Goal: Information Seeking & Learning: Learn about a topic

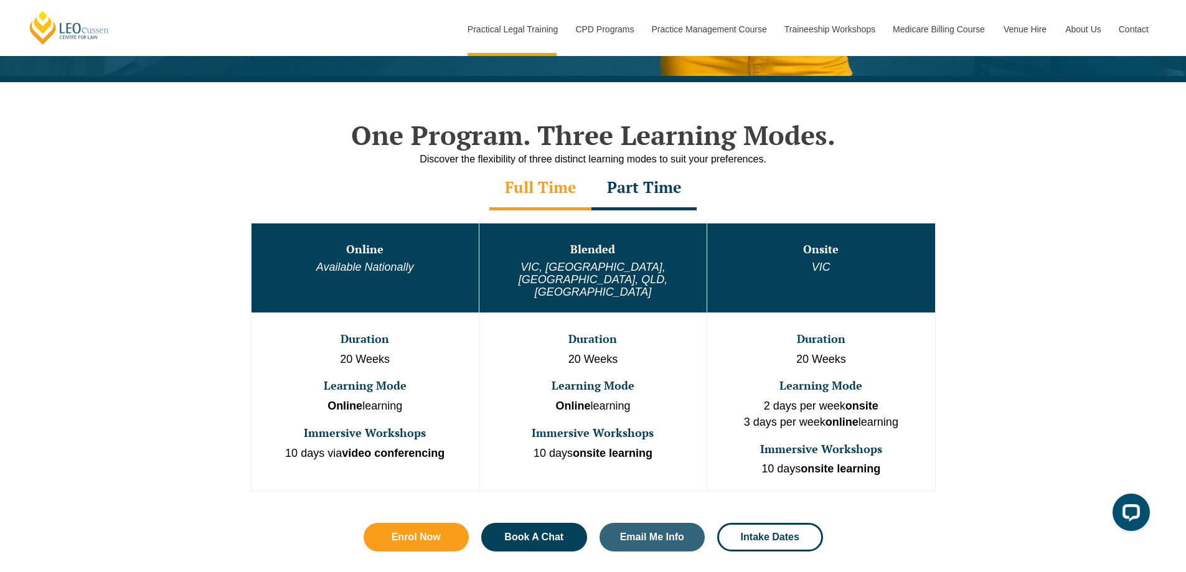
scroll to position [560, 0]
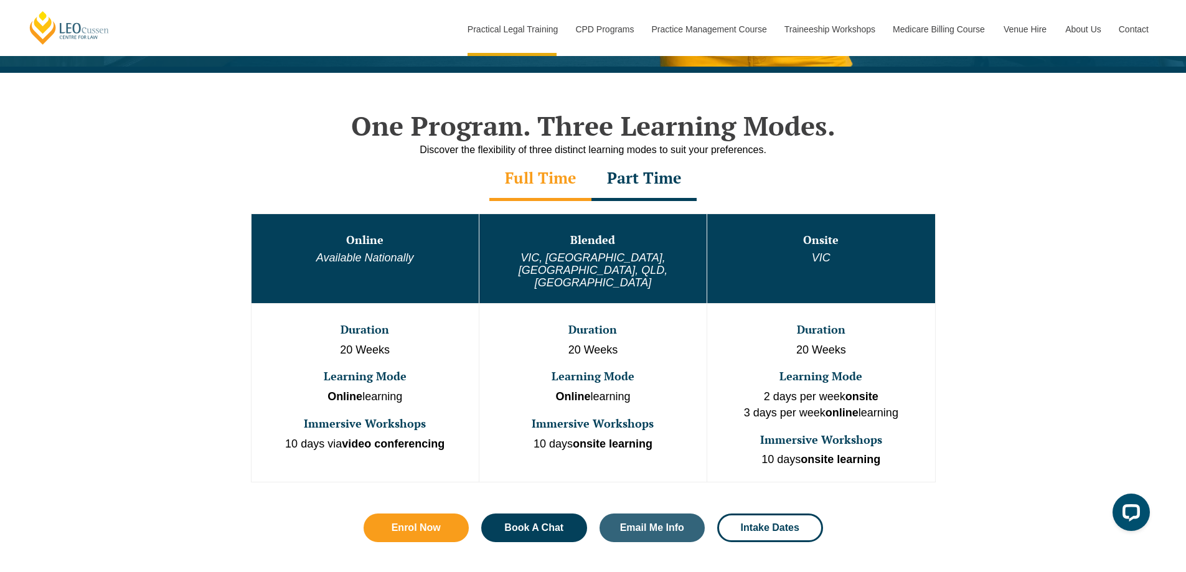
click at [596, 251] on td "Blended VIC, WA, ACT, QLD, SA" at bounding box center [593, 259] width 228 height 90
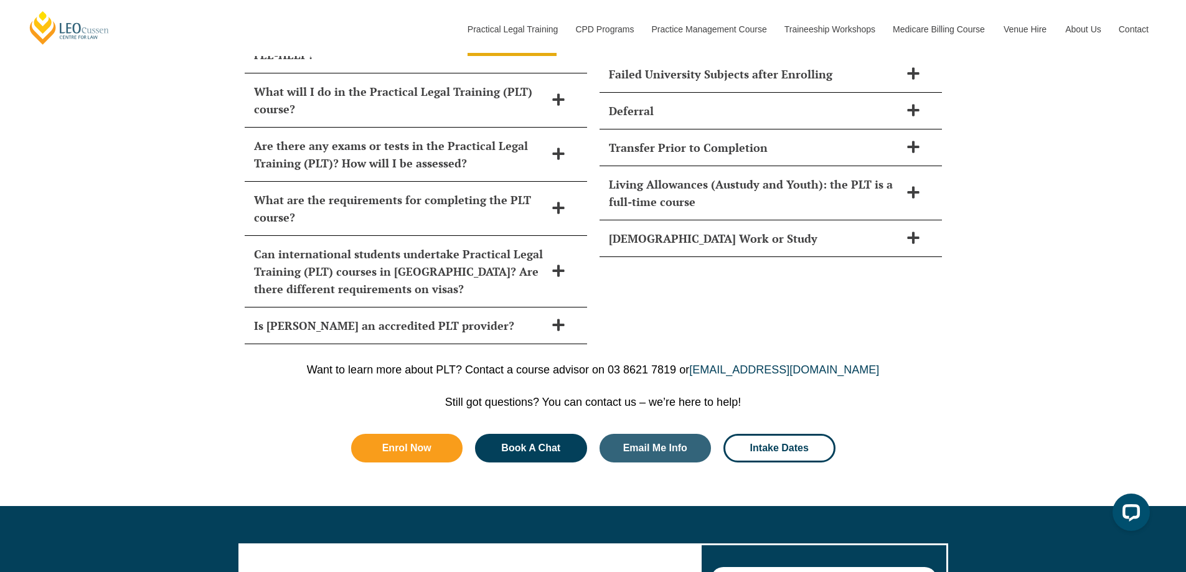
scroll to position [5804, 0]
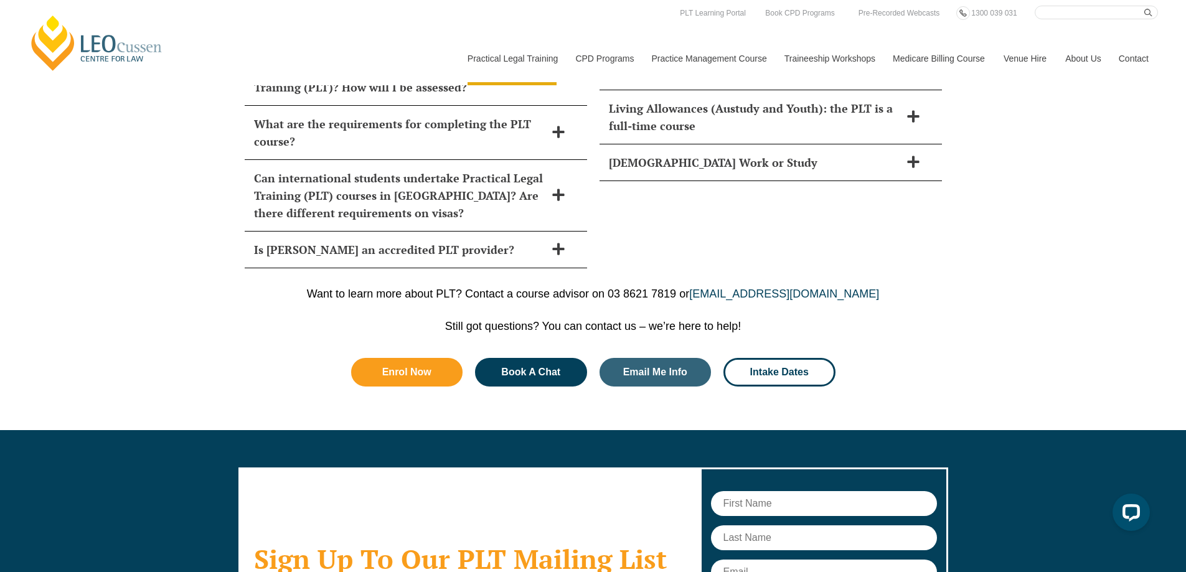
click at [58, 32] on link "[PERSON_NAME] Centre for Law" at bounding box center [97, 43] width 138 height 59
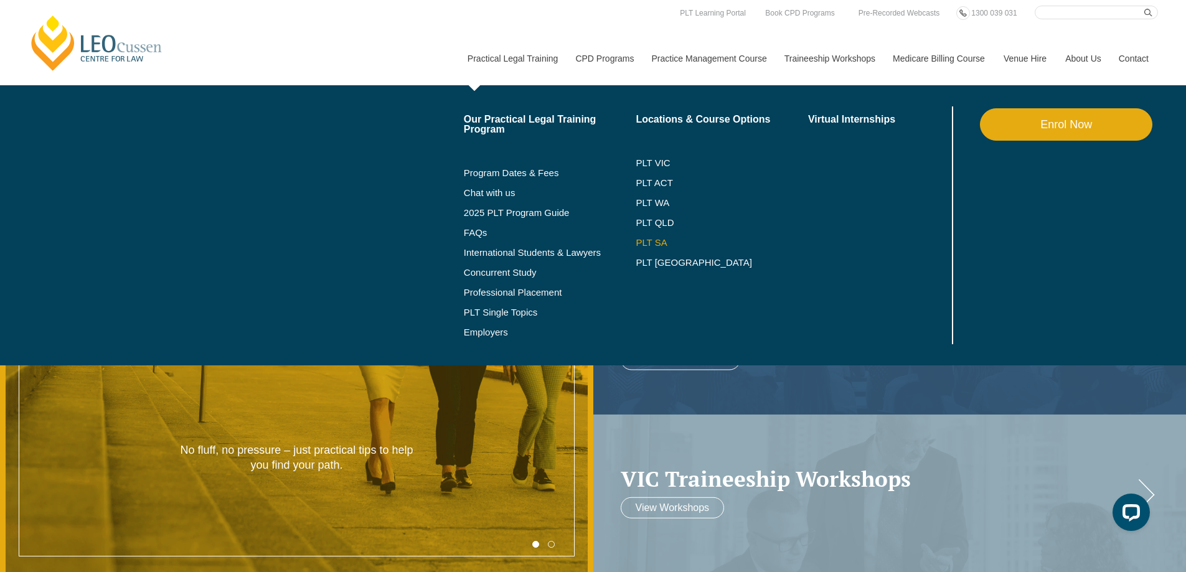
click at [653, 241] on link "PLT SA" at bounding box center [722, 243] width 172 height 10
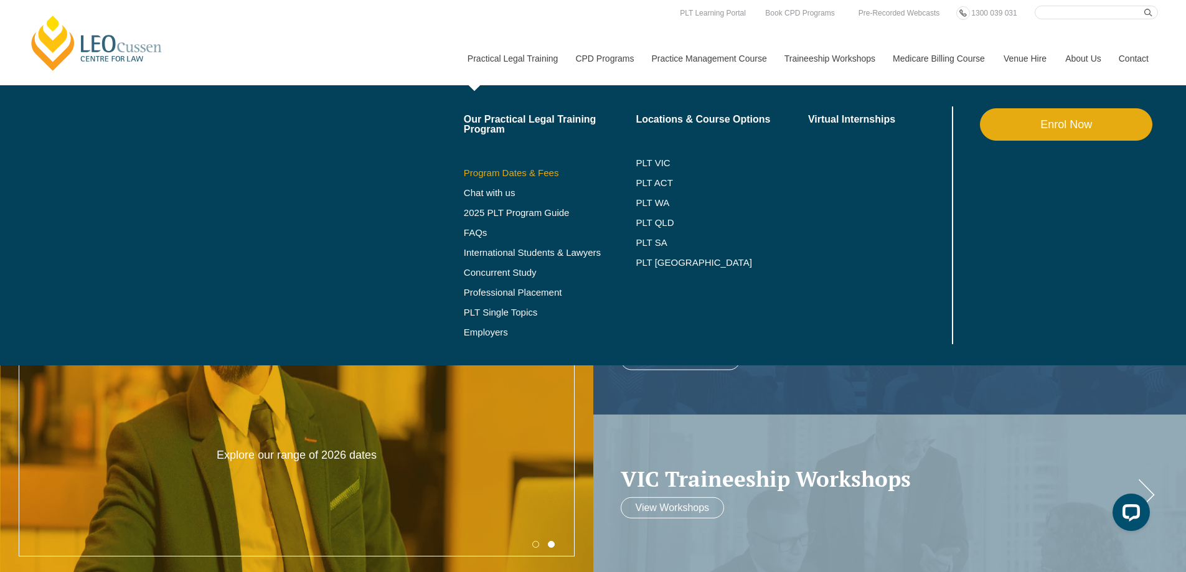
click at [509, 171] on link "Program Dates & Fees" at bounding box center [550, 173] width 172 height 10
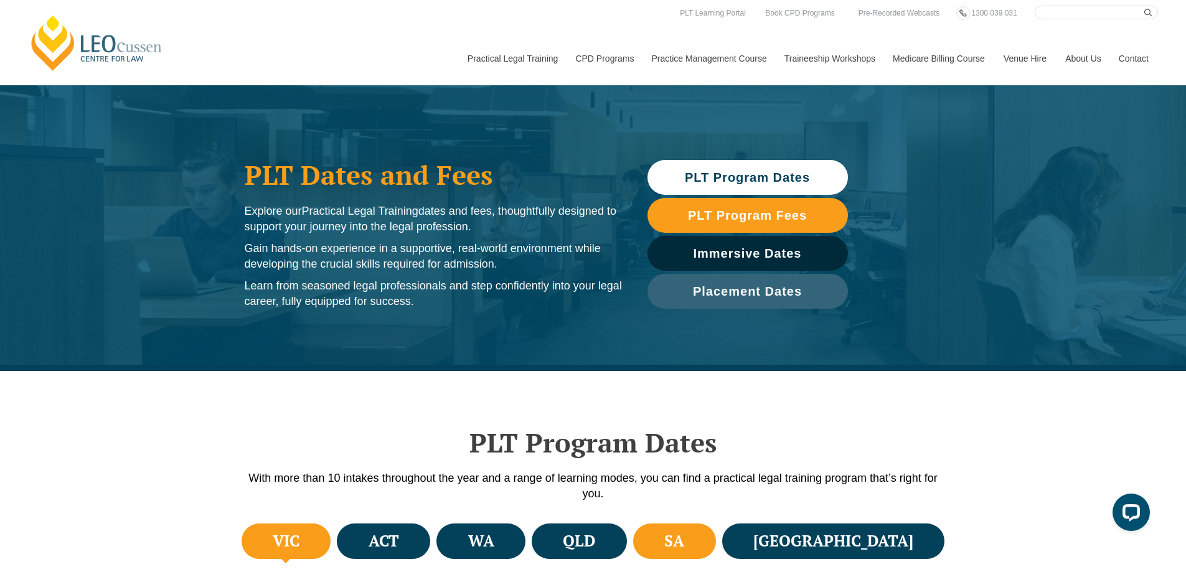
click at [684, 538] on h4 "SA" at bounding box center [674, 541] width 20 height 21
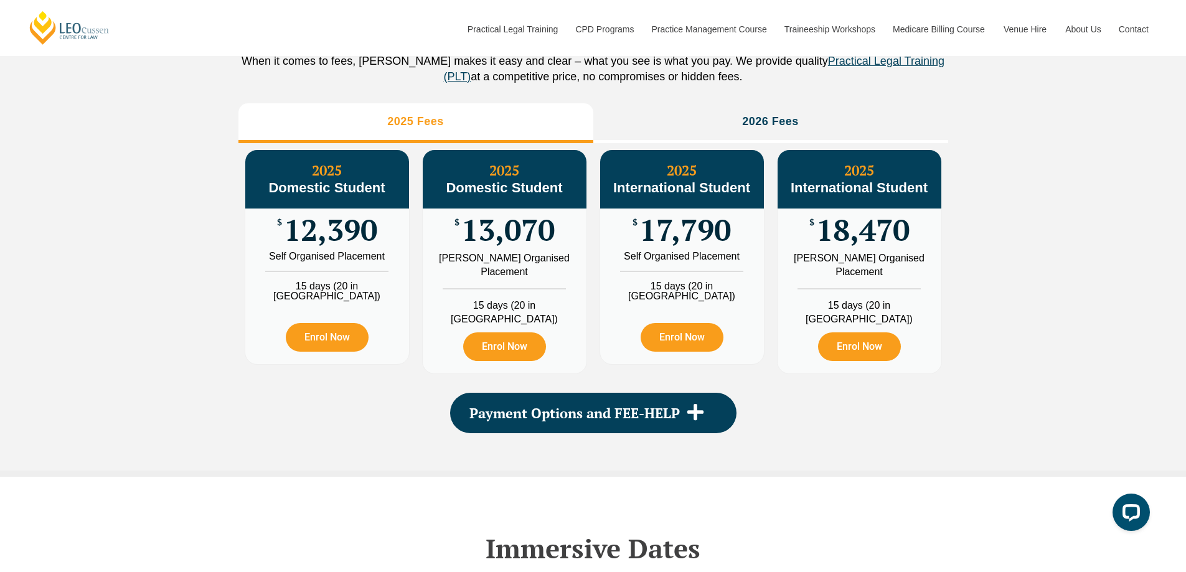
scroll to position [1432, 0]
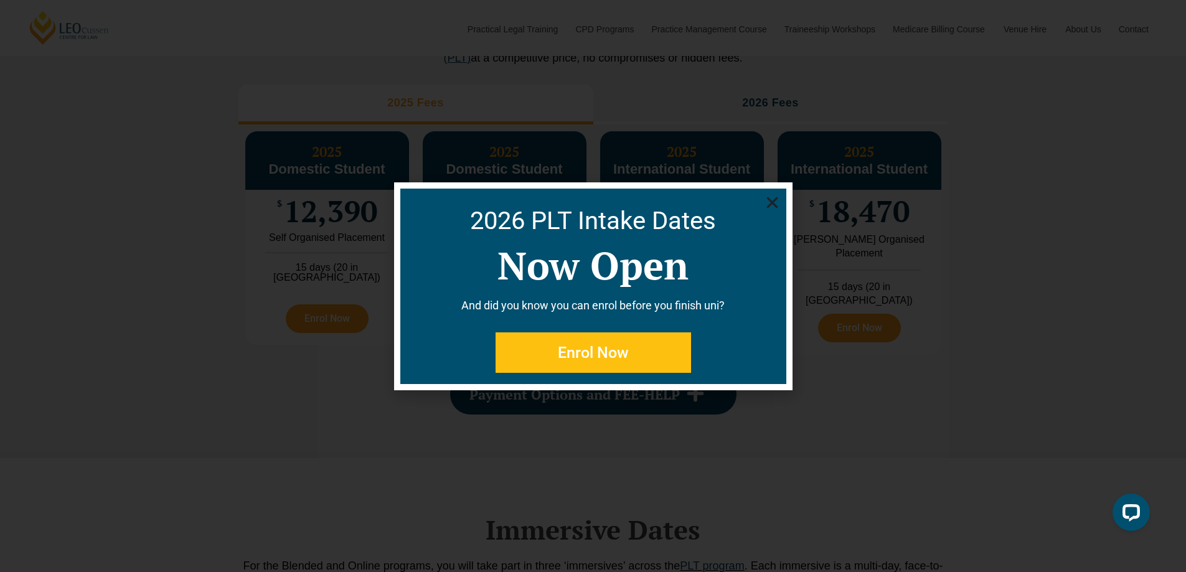
click at [764, 204] on icon "Close" at bounding box center [772, 203] width 16 height 16
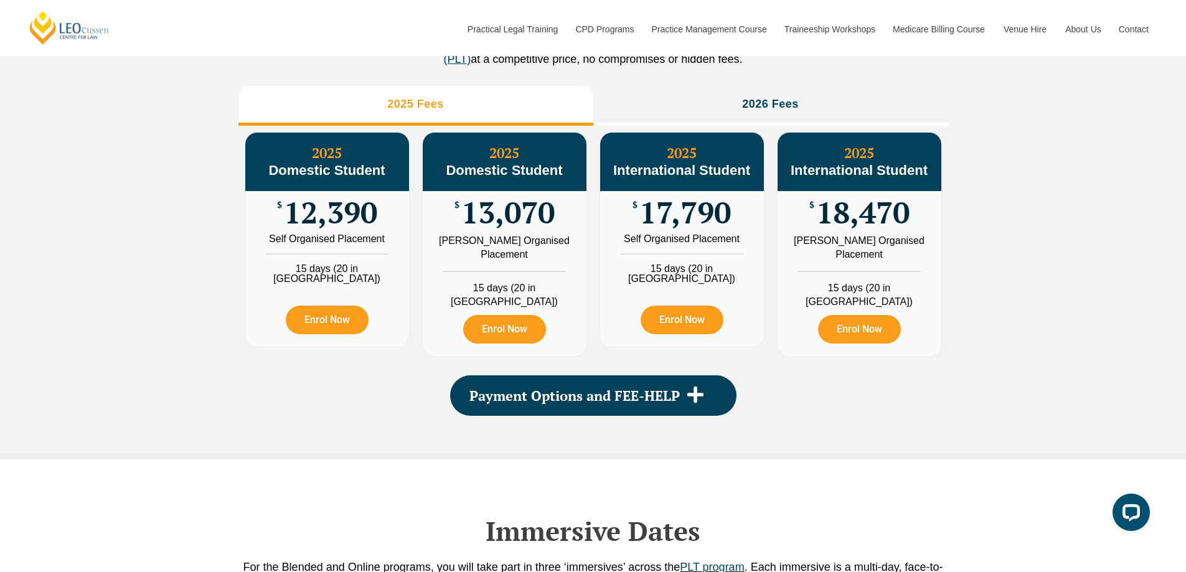
scroll to position [1414, 0]
